Goal: Task Accomplishment & Management: Manage account settings

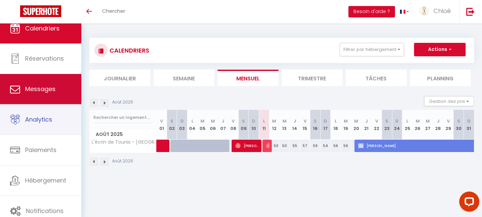
click at [39, 93] on span "Messages" at bounding box center [40, 89] width 30 height 8
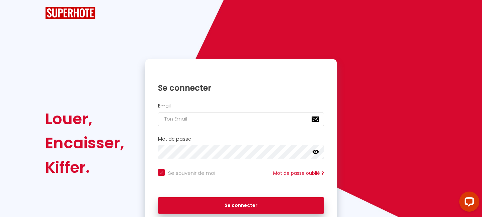
checkbox input "true"
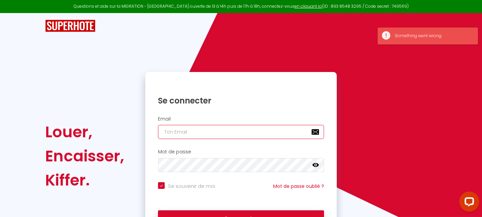
click at [198, 134] on input "email" at bounding box center [241, 132] width 166 height 14
type input "[EMAIL_ADDRESS][DOMAIN_NAME]"
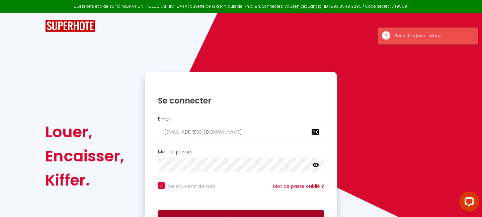
click at [221, 212] on button "Se connecter" at bounding box center [241, 218] width 166 height 17
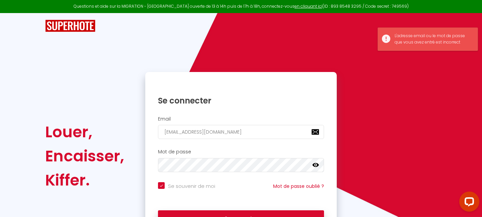
click at [314, 165] on icon at bounding box center [315, 165] width 7 height 7
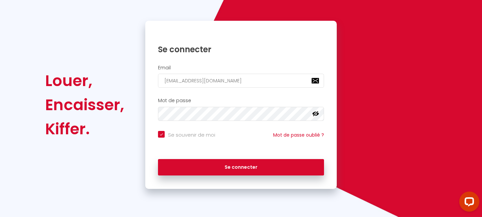
click at [213, 105] on div "Mot de passe false" at bounding box center [241, 109] width 183 height 23
click at [148, 111] on div "Mot de passe false" at bounding box center [240, 109] width 191 height 23
click at [158, 159] on button "Se connecter" at bounding box center [241, 167] width 166 height 17
click at [136, 111] on div "Louer, Encaisser, Kiffer. Se connecter Email chloeharivel@gmail.com Mot de pass…" at bounding box center [241, 105] width 400 height 168
click at [158, 159] on button "Se connecter" at bounding box center [241, 167] width 166 height 17
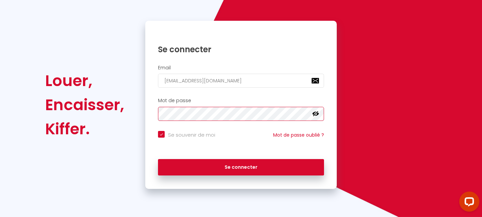
checkbox input "true"
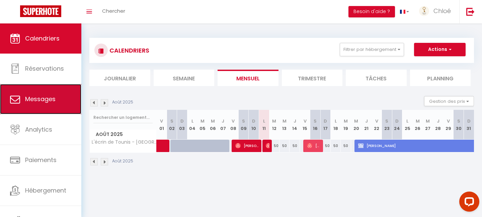
click at [32, 96] on span "Messages" at bounding box center [40, 99] width 30 height 8
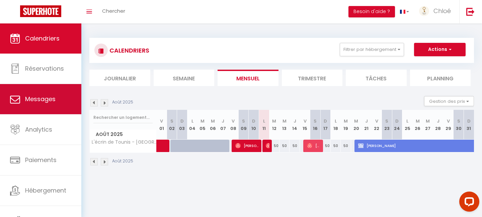
select select "message"
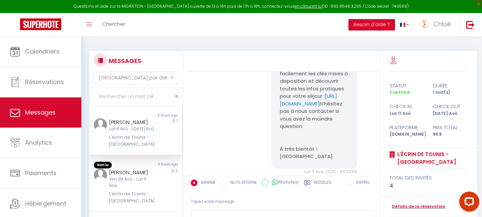
scroll to position [2062, 0]
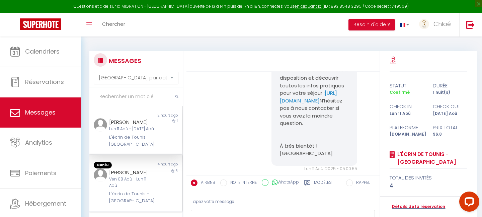
click at [129, 176] on div "Ven 08 Aoû - Lun 11 Aoû" at bounding box center [131, 182] width 45 height 13
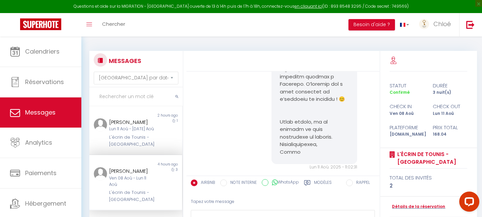
scroll to position [55, 0]
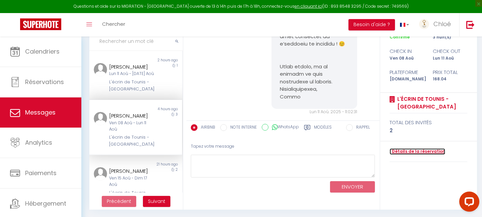
click at [418, 153] on link "Détails de la réservation" at bounding box center [418, 151] width 56 height 6
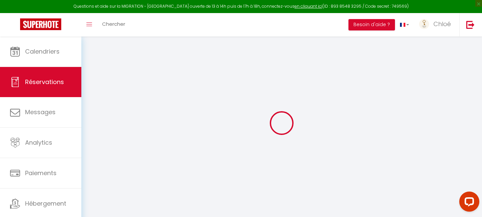
type input "Domitille"
type input "Thirion"
type input "[EMAIL_ADDRESS][DOMAIN_NAME]"
type input "domitille0802@hotmail.com"
type input "[PHONE_NUMBER]"
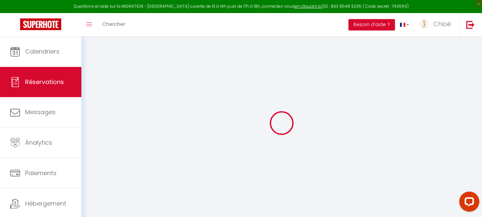
type input "[PHONE_NUMBER]"
select select
type input "30.24"
select select "67882"
select select "1"
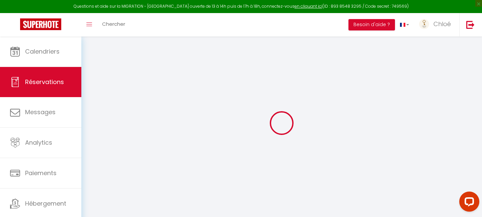
select select
type input "1"
select select "12"
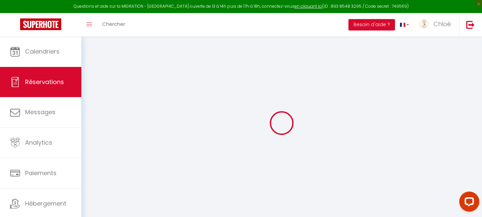
select select
type input "135"
checkbox input "false"
type input "0"
select select "1"
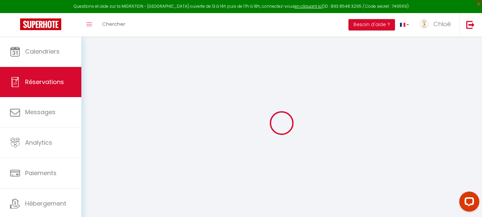
type input "0"
select select
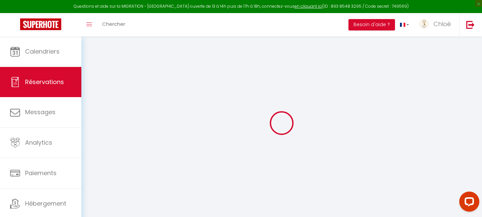
select select
select select "15"
checkbox input "false"
select select
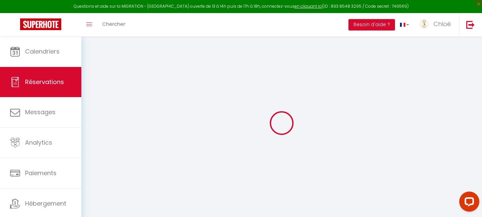
select select
checkbox input "false"
select select
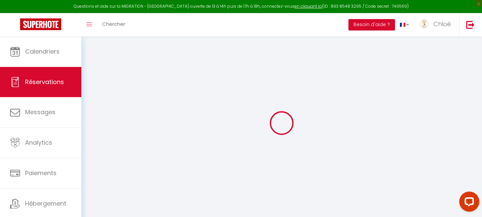
checkbox input "false"
select select
type input "28"
type input "5.04"
select select
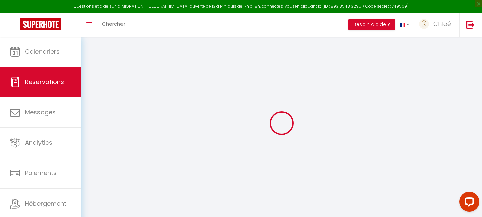
select select
checkbox input "false"
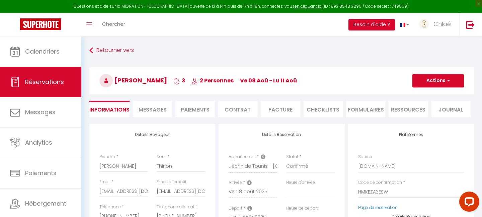
select select
checkbox input "false"
select select "17:00"
select select "12:00"
select select
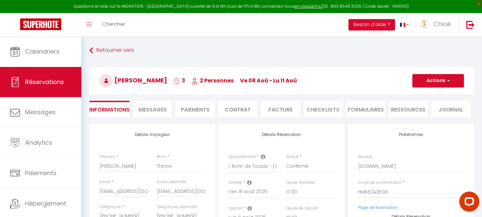
checkbox input "false"
click at [157, 106] on span "Messages" at bounding box center [153, 110] width 28 height 8
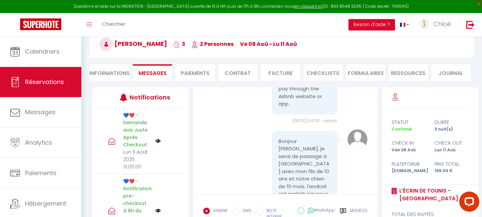
scroll to position [29, 0]
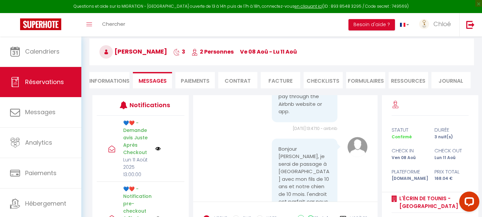
click at [201, 71] on div "Retourner vers Domitille Thirion 3 2 Personnes ve 08 Aoû - lu 11 Aoû Actions En…" at bounding box center [281, 55] width 393 height 79
click at [201, 75] on li "Paiements" at bounding box center [194, 80] width 39 height 16
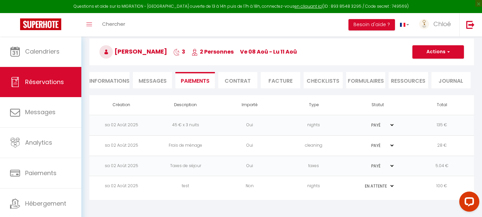
click at [241, 81] on li "Contrat" at bounding box center [237, 80] width 39 height 16
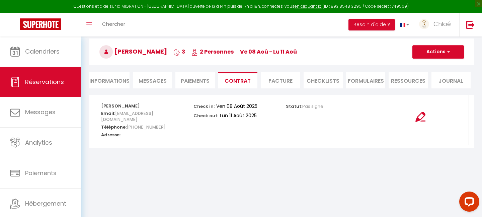
click at [281, 84] on li "Facture" at bounding box center [280, 80] width 39 height 16
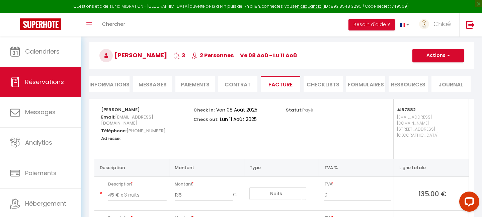
scroll to position [23, 0]
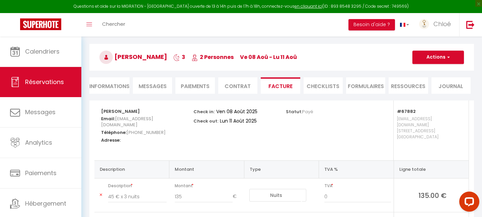
click at [317, 86] on li "CHECKLISTS" at bounding box center [323, 85] width 39 height 16
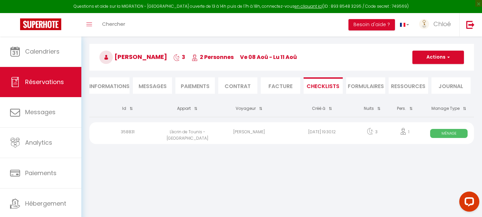
click at [362, 86] on li "FORMULAIRES" at bounding box center [365, 85] width 39 height 16
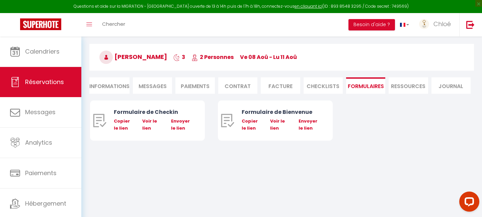
click at [404, 85] on li "Ressources" at bounding box center [408, 85] width 39 height 16
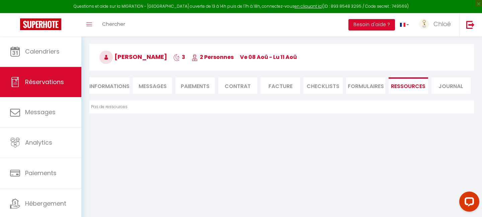
click at [447, 90] on li "Journal" at bounding box center [450, 85] width 39 height 16
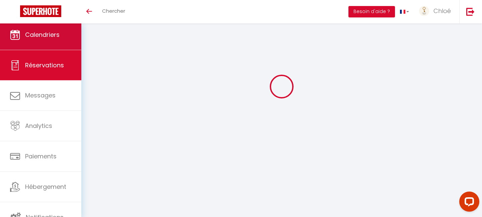
click at [52, 37] on span "Calendriers" at bounding box center [42, 34] width 34 height 8
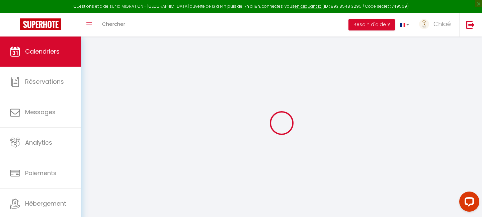
select select
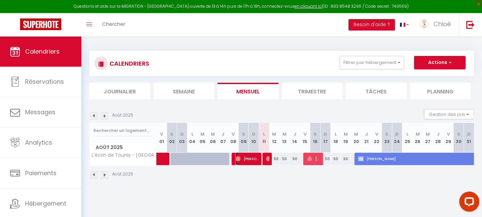
click at [249, 161] on span "[PERSON_NAME]" at bounding box center [247, 158] width 24 height 13
select select "OK"
select select "1"
select select "0"
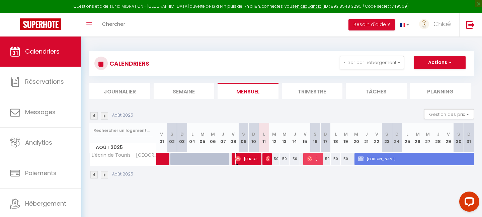
select select "1"
select select
select select "46199"
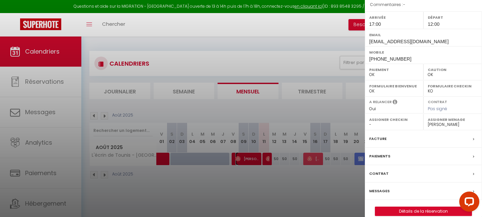
scroll to position [93, 0]
click at [377, 105] on select "Oui Non" at bounding box center [394, 108] width 50 height 6
select select "0"
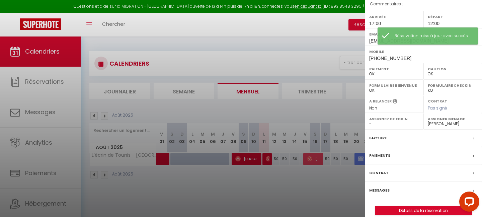
click at [317, 46] on div at bounding box center [241, 108] width 482 height 217
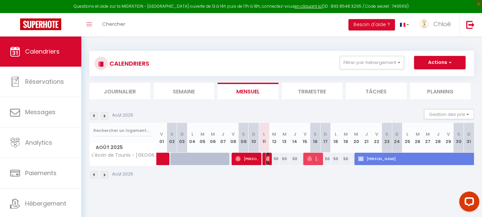
click at [268, 159] on img at bounding box center [268, 158] width 5 height 5
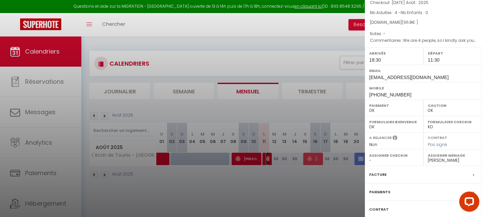
scroll to position [0, 0]
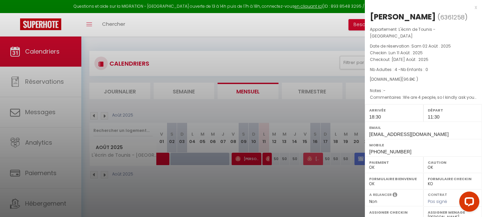
click at [325, 159] on div at bounding box center [241, 108] width 482 height 217
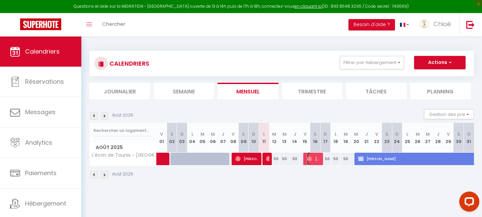
click at [312, 158] on span "[PERSON_NAME]" at bounding box center [314, 158] width 14 height 13
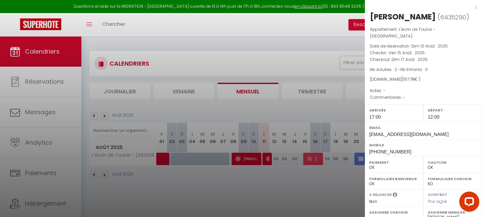
click at [273, 113] on div at bounding box center [241, 108] width 482 height 217
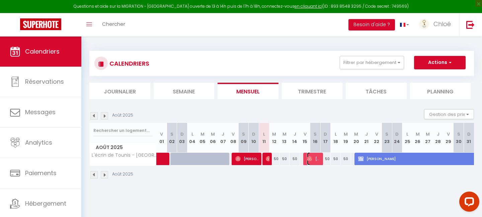
click at [312, 164] on span "[PERSON_NAME]" at bounding box center [314, 158] width 14 height 13
